Goal: Check status: Check status

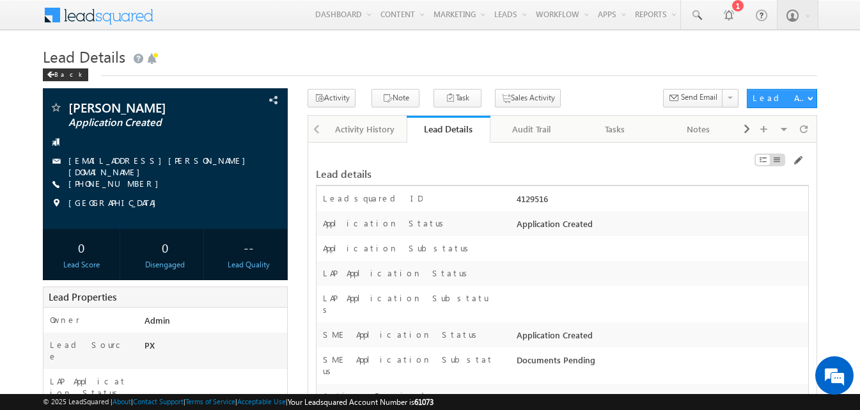
drag, startPoint x: 519, startPoint y: 326, endPoint x: 601, endPoint y: 330, distance: 82.6
click at [601, 330] on div "Application Created" at bounding box center [661, 338] width 295 height 18
drag, startPoint x: 515, startPoint y: 350, endPoint x: 599, endPoint y: 353, distance: 83.2
click at [598, 354] on div "Documents Pending" at bounding box center [661, 363] width 295 height 18
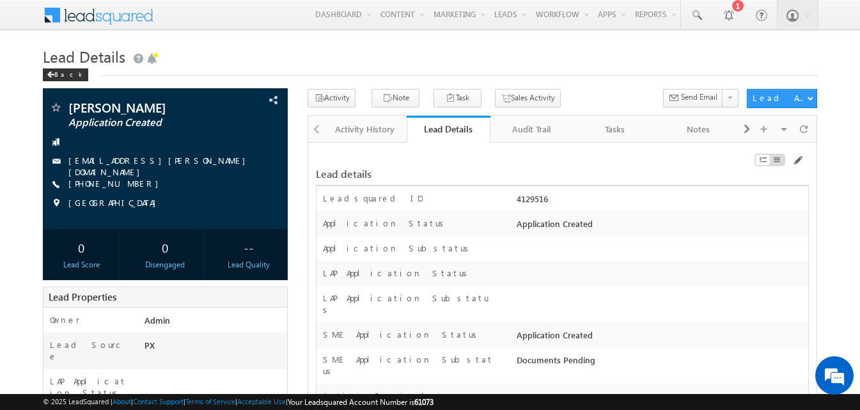
copy div "Documents Pending"
